Goal: Task Accomplishment & Management: Use online tool/utility

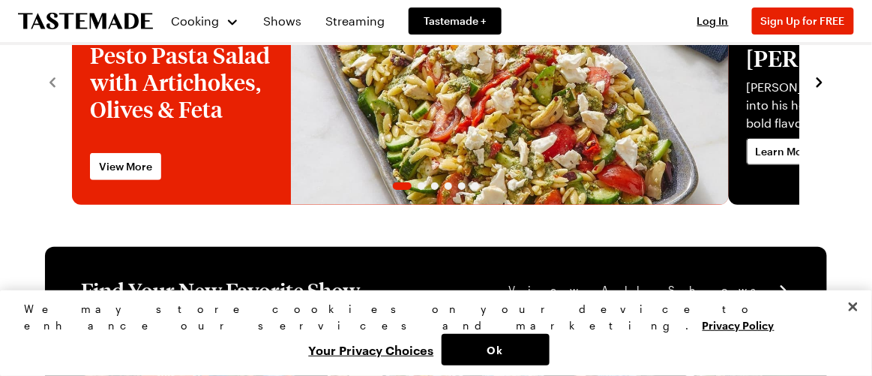
scroll to position [119, 0]
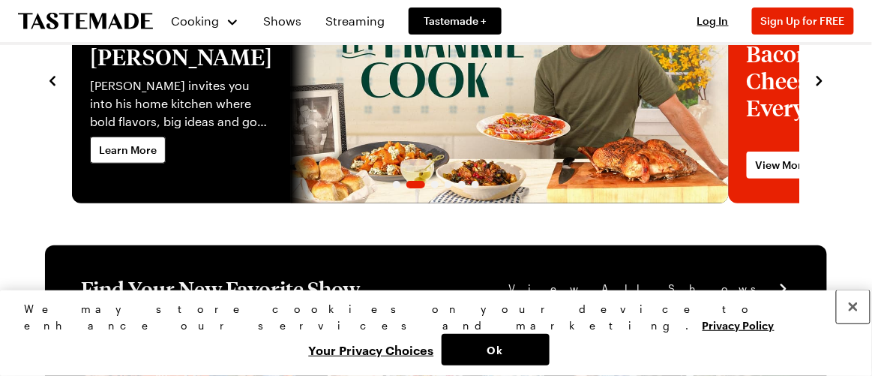
click at [843, 295] on button "Close" at bounding box center [852, 306] width 33 height 33
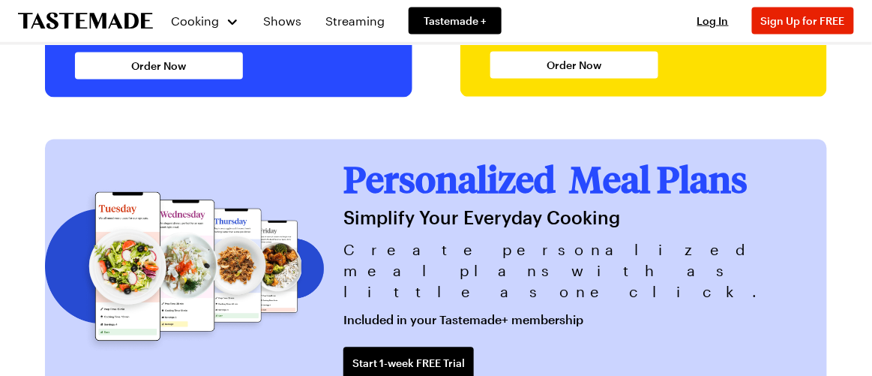
scroll to position [2874, 0]
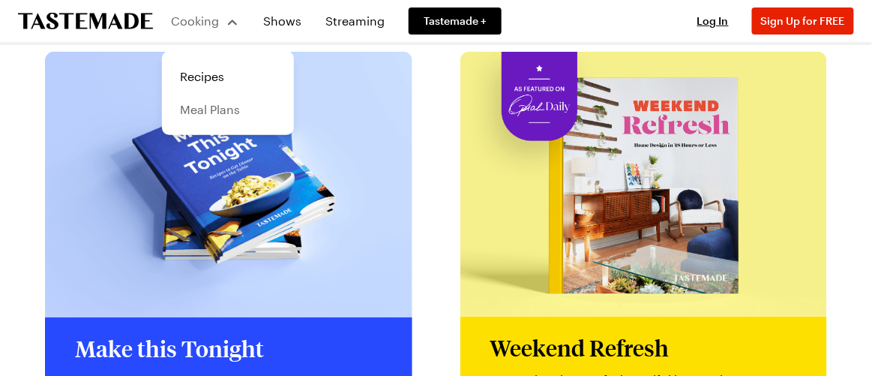
click at [237, 126] on link "Meal Plans" at bounding box center [228, 109] width 114 height 33
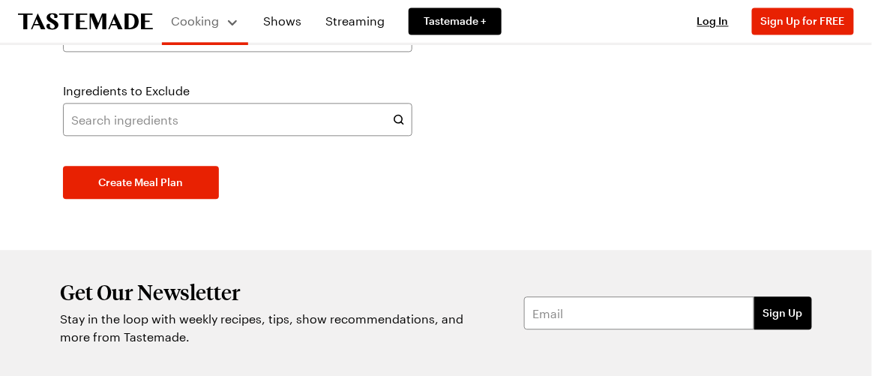
scroll to position [783, 0]
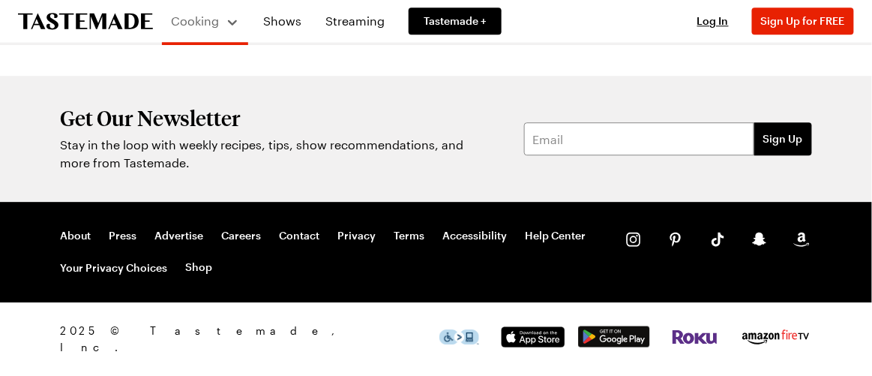
scroll to position [1386, 0]
click at [184, 16] on span "Create Meal Plan" at bounding box center [141, 8] width 85 height 15
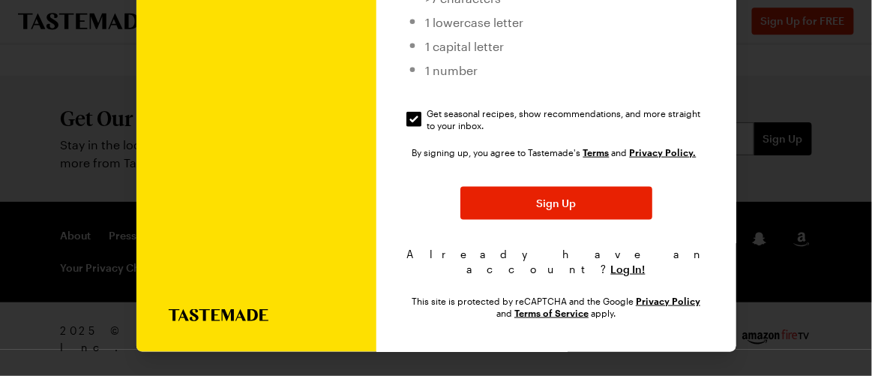
scroll to position [694, 0]
